Goal: Entertainment & Leisure: Consume media (video, audio)

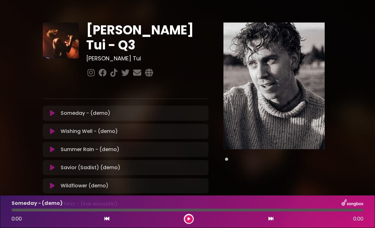
click at [51, 110] on icon at bounding box center [52, 113] width 5 height 6
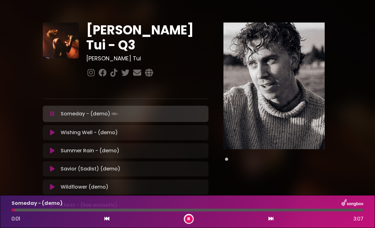
click at [57, 210] on div at bounding box center [188, 210] width 352 height 3
click at [86, 212] on div "Someday - (demo) 0:26 3:07" at bounding box center [188, 211] width 360 height 25
click at [94, 208] on div "Someday - (demo) 0:27 3:07" at bounding box center [188, 211] width 360 height 25
click at [99, 210] on div at bounding box center [188, 210] width 352 height 3
click at [163, 210] on div at bounding box center [188, 210] width 352 height 3
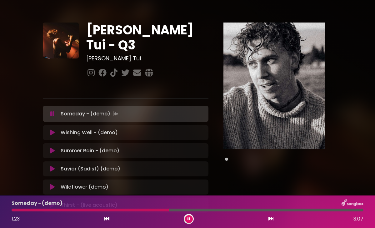
click at [52, 130] on icon at bounding box center [52, 133] width 5 height 6
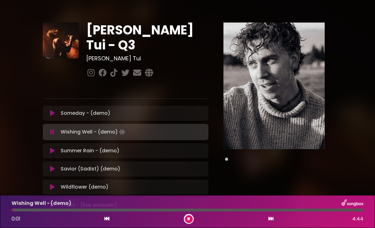
click at [73, 211] on div at bounding box center [188, 210] width 352 height 3
click at [127, 210] on div at bounding box center [188, 210] width 352 height 3
click at [159, 210] on div at bounding box center [188, 210] width 352 height 3
click at [48, 148] on button at bounding box center [53, 151] width 12 height 6
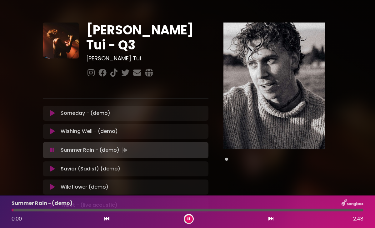
click at [74, 211] on div at bounding box center [188, 210] width 352 height 3
click at [149, 211] on div at bounding box center [188, 210] width 352 height 3
click at [54, 166] on icon at bounding box center [52, 169] width 5 height 6
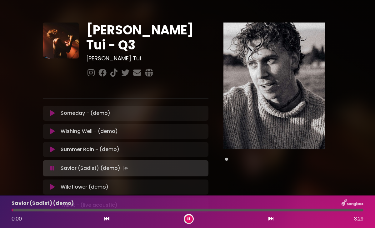
click at [84, 210] on div at bounding box center [188, 210] width 352 height 3
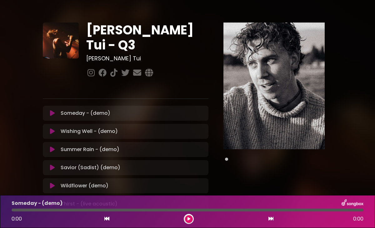
scroll to position [31, 0]
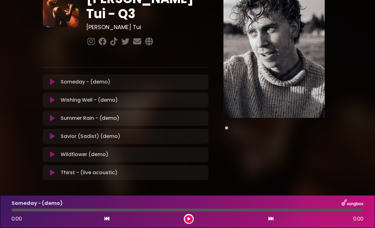
click at [51, 115] on icon at bounding box center [52, 118] width 5 height 6
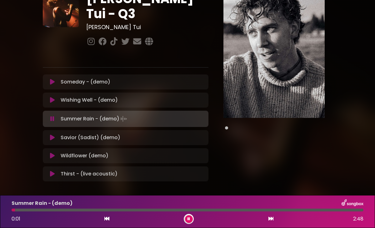
click at [58, 211] on div at bounding box center [188, 210] width 352 height 3
click at [104, 211] on div at bounding box center [188, 210] width 352 height 3
click at [176, 212] on div "Summer Rain - (demo) 0:48 2:48" at bounding box center [188, 211] width 360 height 25
click at [174, 210] on div at bounding box center [188, 210] width 352 height 3
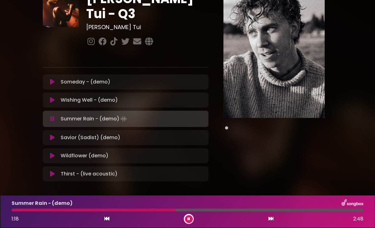
click at [221, 210] on div at bounding box center [188, 210] width 352 height 3
